Goal: Use online tool/utility: Utilize a website feature to perform a specific function

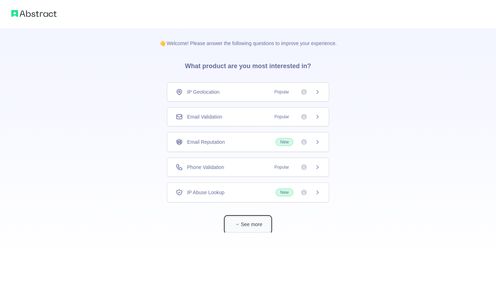
click at [254, 219] on button "See more" at bounding box center [247, 224] width 45 height 16
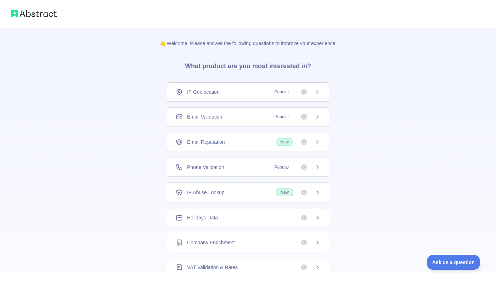
click at [213, 90] on span "IP Geolocation" at bounding box center [203, 91] width 33 height 7
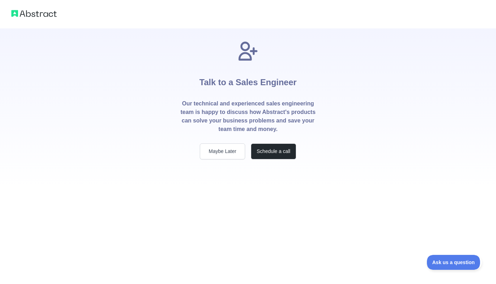
click at [213, 111] on p "Our technical and experienced sales engineering team is happy to discuss how Ab…" at bounding box center [248, 116] width 136 height 34
click at [230, 148] on button "Maybe Later" at bounding box center [222, 151] width 45 height 16
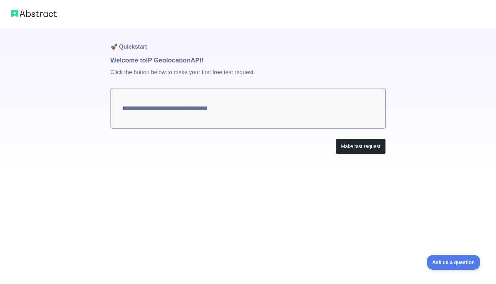
type textarea "**********"
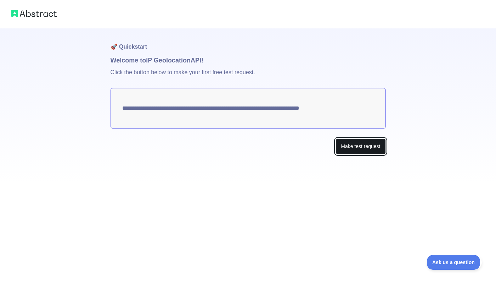
click at [342, 150] on button "Make test request" at bounding box center [361, 146] width 50 height 16
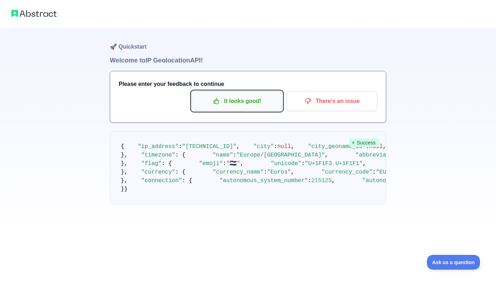
scroll to position [159, 0]
click at [197, 98] on div "🚀 Quickstart Welcome to IP Geolocation API! Please enter your feedback to conti…" at bounding box center [248, 130] width 276 height 204
click at [273, 92] on button "It looks good!" at bounding box center [237, 101] width 91 height 20
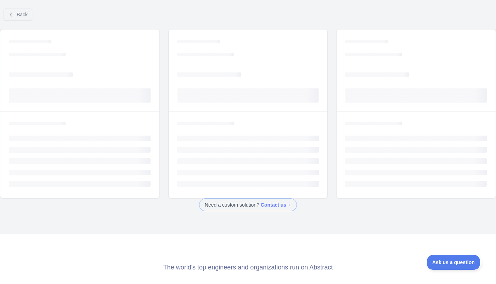
click at [254, 99] on rect at bounding box center [248, 95] width 142 height 14
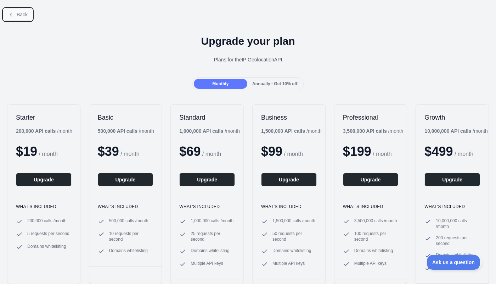
click at [15, 18] on button "Back" at bounding box center [18, 15] width 29 height 12
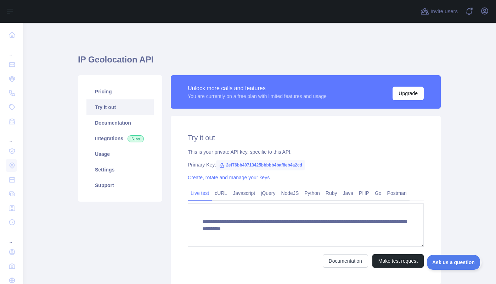
click at [292, 165] on span "2ef76bb40713425bbbbb4baf8eb4a2cd" at bounding box center [260, 164] width 89 height 11
click at [292, 164] on span "2ef76bb40713425bbbbb4baf8eb4a2cd" at bounding box center [260, 164] width 89 height 11
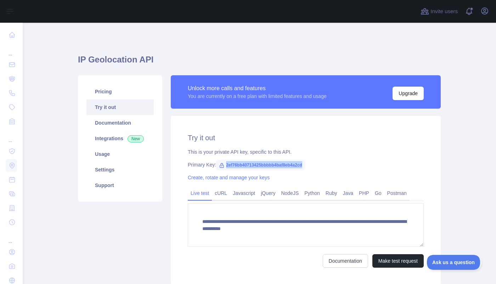
copy span "2ef76bb40713425bbbbb4baf8eb4a2cd"
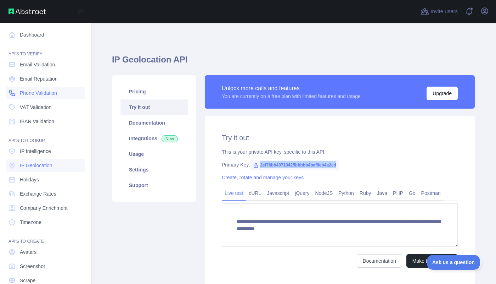
click at [27, 91] on span "Phone Validation" at bounding box center [38, 92] width 37 height 7
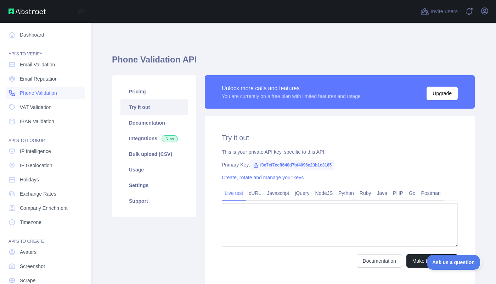
type textarea "**********"
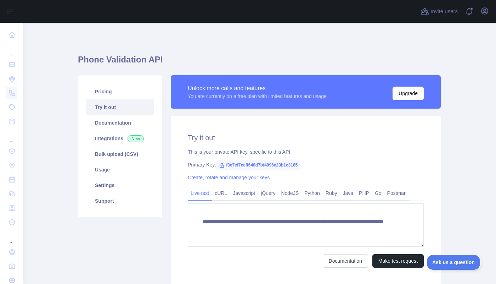
click at [270, 164] on span "f3e7cf7ecff648d7bf4096e23b1c3185" at bounding box center [258, 164] width 84 height 11
copy span "f3e7cf7ecff648d7bf4096e23b1c3185"
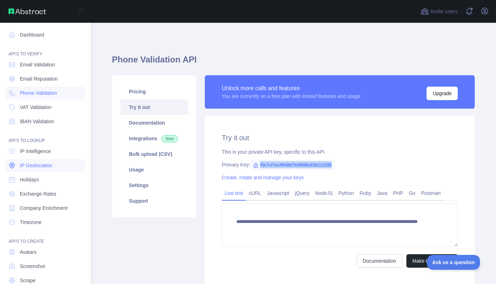
click at [23, 164] on span "IP Geolocation" at bounding box center [36, 165] width 33 height 7
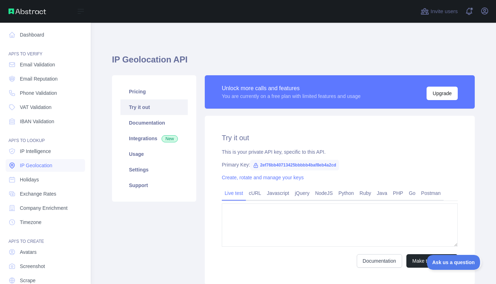
type textarea "**********"
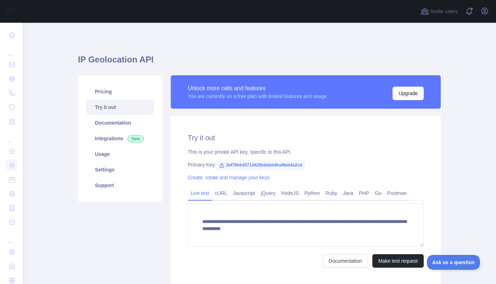
click at [297, 167] on span "2ef76bb40713425bbbbb4baf8eb4a2cd" at bounding box center [260, 164] width 89 height 11
copy span "2ef76bb40713425bbbbb4baf8eb4a2cd"
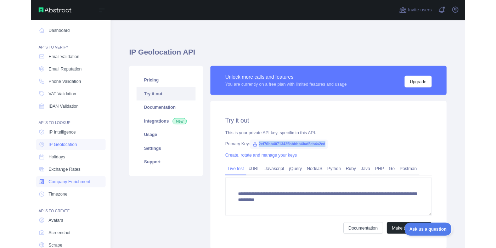
scroll to position [28, 0]
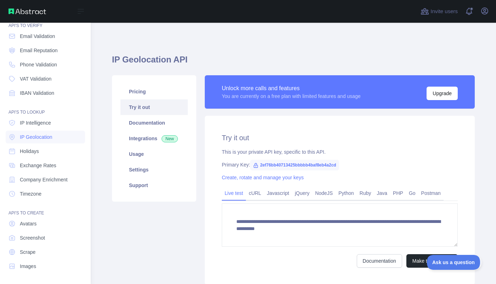
click at [9, 202] on div "API'S TO CREATE" at bounding box center [45, 208] width 79 height 14
click at [35, 181] on span "Company Enrichment" at bounding box center [44, 179] width 48 height 7
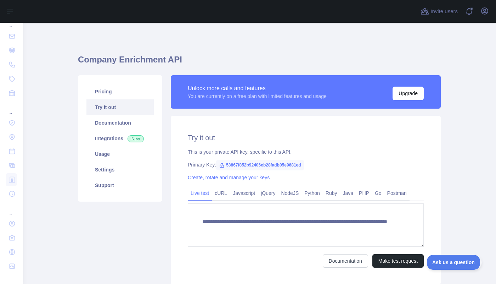
click at [266, 166] on span "53867f852b92406eb28fadb05e9681ed" at bounding box center [260, 164] width 88 height 11
